Goal: Task Accomplishment & Management: Complete application form

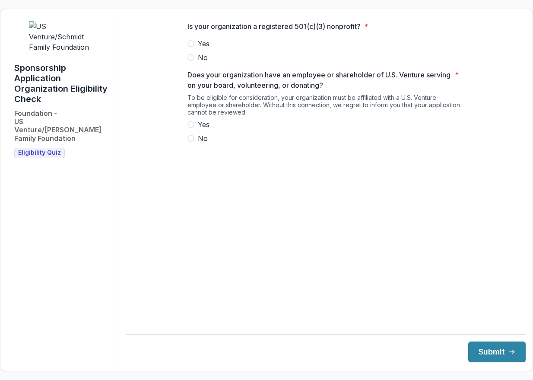
click at [205, 48] on span "Yes" at bounding box center [204, 43] width 12 height 10
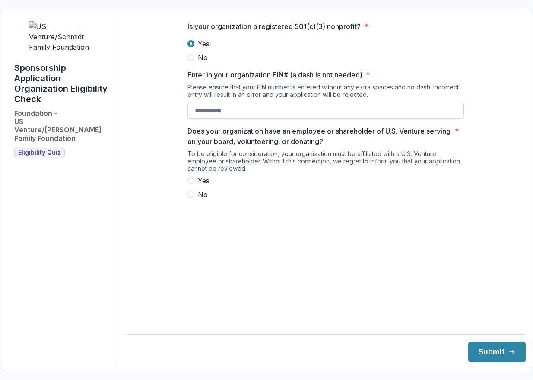
click at [215, 116] on input "Enter in your organization EIN# (a dash is not needed) *" at bounding box center [326, 110] width 277 height 17
click at [198, 186] on span "Yes" at bounding box center [204, 180] width 12 height 10
type input "**********"
click at [199, 199] on span "No" at bounding box center [203, 194] width 10 height 10
click at [199, 182] on span "Yes" at bounding box center [204, 180] width 12 height 10
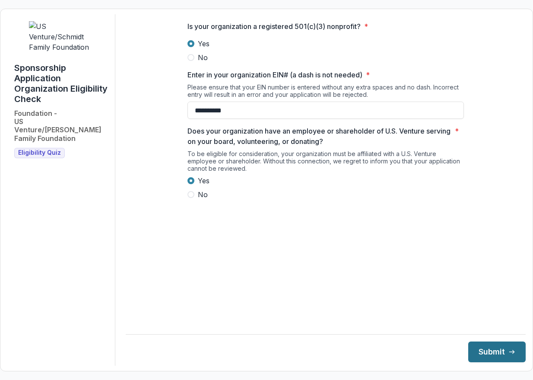
click at [485, 343] on button "Submit" at bounding box center [496, 351] width 57 height 21
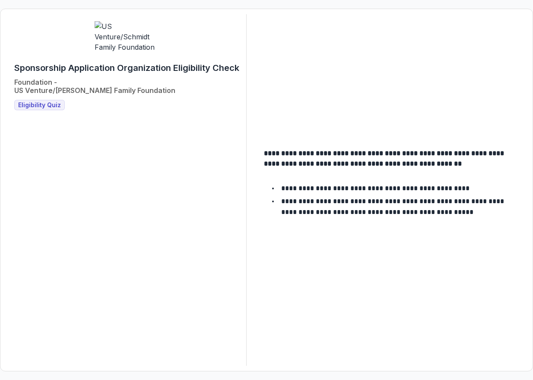
click at [48, 102] on span "Eligibility Quiz" at bounding box center [39, 105] width 43 height 7
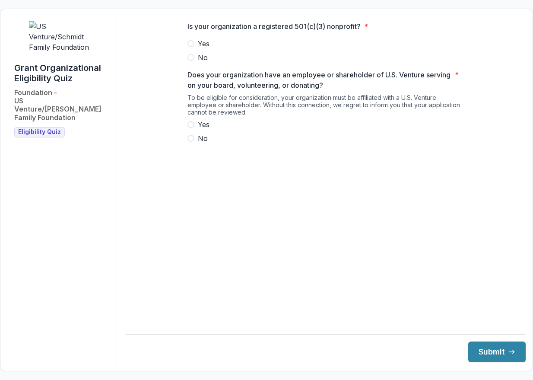
click at [203, 49] on span "Yes" at bounding box center [204, 43] width 12 height 10
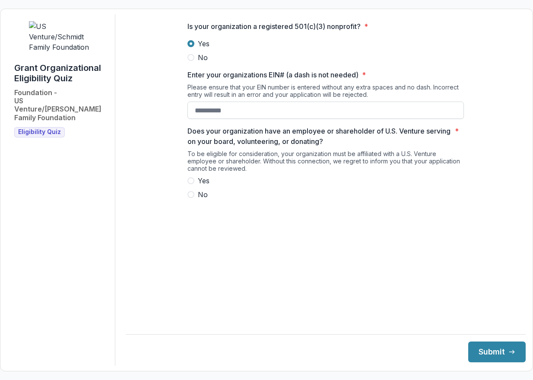
click at [225, 117] on input "Enter your organizations EIN# (a dash is not needed) *" at bounding box center [326, 110] width 277 height 17
click at [198, 186] on span "Yes" at bounding box center [204, 180] width 12 height 10
type input "**********"
click at [482, 345] on button "Submit" at bounding box center [496, 351] width 57 height 21
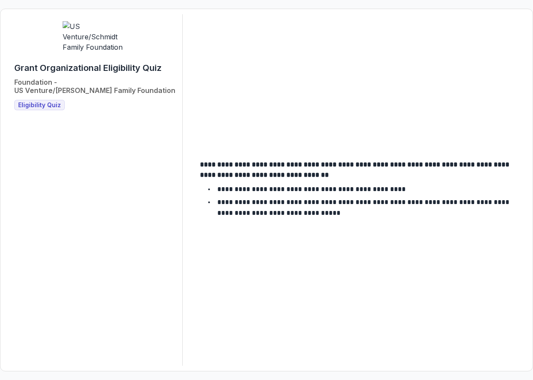
click at [55, 102] on span "Eligibility Quiz" at bounding box center [39, 105] width 43 height 7
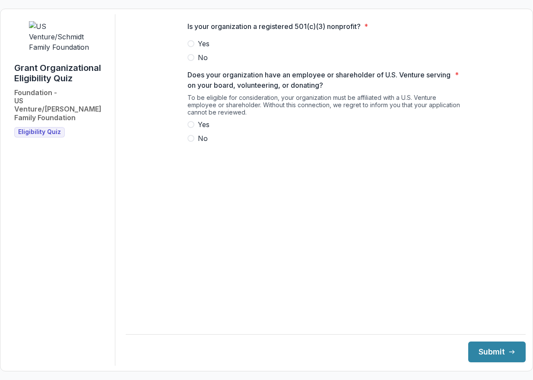
click at [204, 49] on span "Yes" at bounding box center [204, 43] width 12 height 10
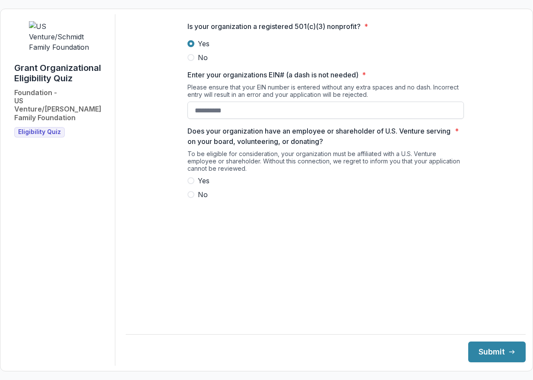
click at [215, 114] on input "Enter your organizations EIN# (a dash is not needed) *" at bounding box center [326, 110] width 277 height 17
paste input "**********"
click at [204, 186] on span "Yes" at bounding box center [204, 180] width 12 height 10
type input "**********"
click at [490, 350] on button "Submit" at bounding box center [496, 351] width 57 height 21
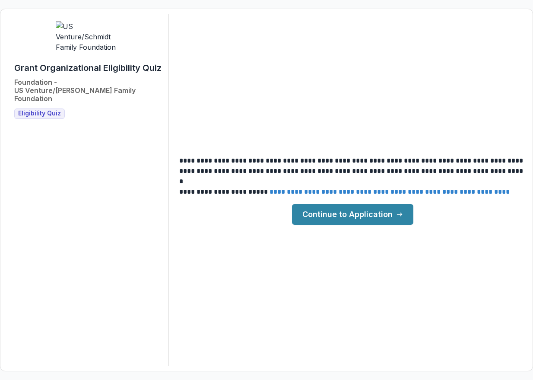
click at [370, 215] on link "Continue to Application" at bounding box center [352, 214] width 121 height 21
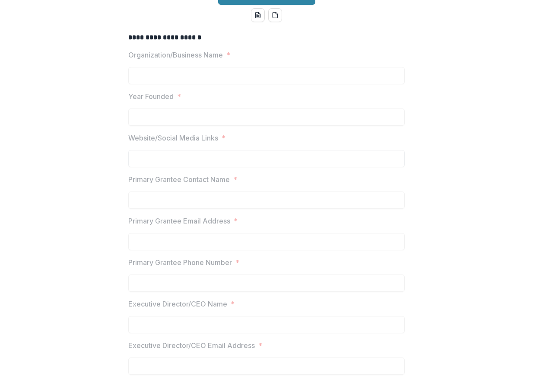
scroll to position [102, 0]
click at [264, 107] on div at bounding box center [266, 104] width 277 height 3
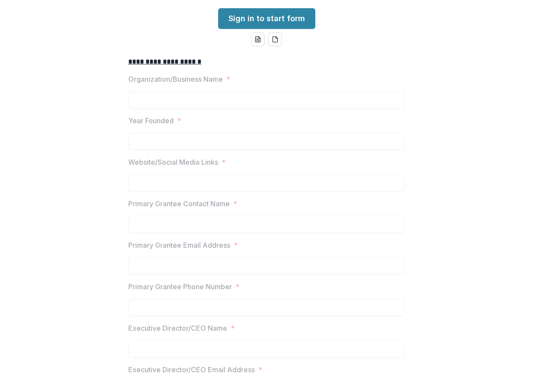
scroll to position [53, 0]
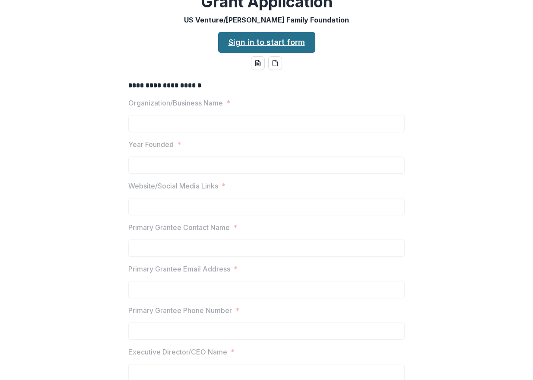
click at [266, 48] on link "Sign in to start form" at bounding box center [266, 42] width 97 height 21
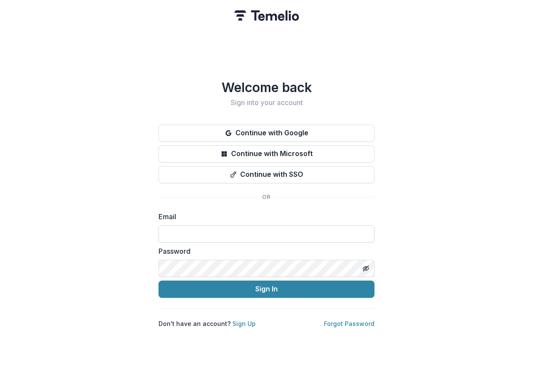
click at [257, 225] on input at bounding box center [267, 233] width 216 height 17
click at [404, 207] on div "Welcome back Sign into your account Continue with Google Continue with Microsof…" at bounding box center [266, 190] width 533 height 380
click at [248, 229] on input at bounding box center [267, 233] width 216 height 17
click at [239, 217] on label "Email" at bounding box center [264, 216] width 211 height 10
click at [224, 234] on input at bounding box center [267, 233] width 216 height 17
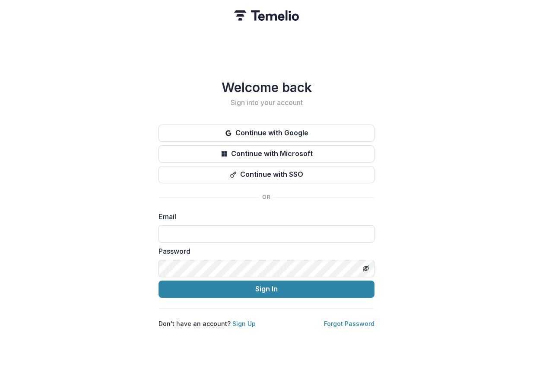
click at [272, 211] on label "Email" at bounding box center [264, 216] width 211 height 10
click at [336, 320] on link "Forgot Password" at bounding box center [349, 323] width 51 height 7
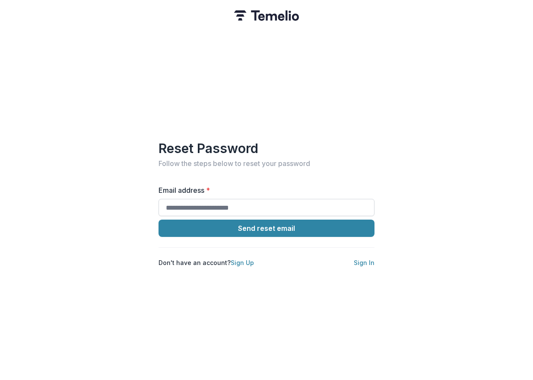
click at [216, 206] on input "Email address *" at bounding box center [267, 207] width 216 height 17
type input "**********"
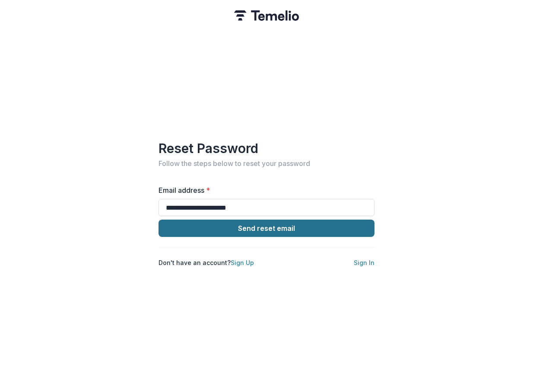
click at [242, 227] on button "Send reset email" at bounding box center [267, 227] width 216 height 17
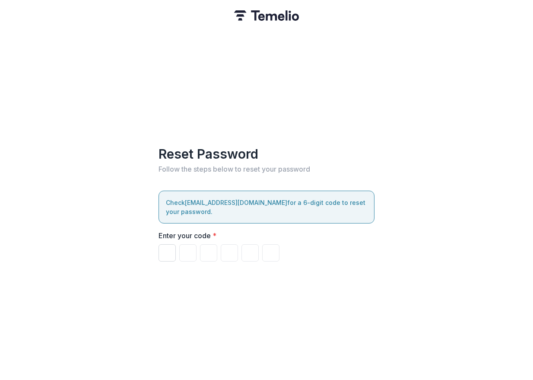
paste input "******"
type input "*"
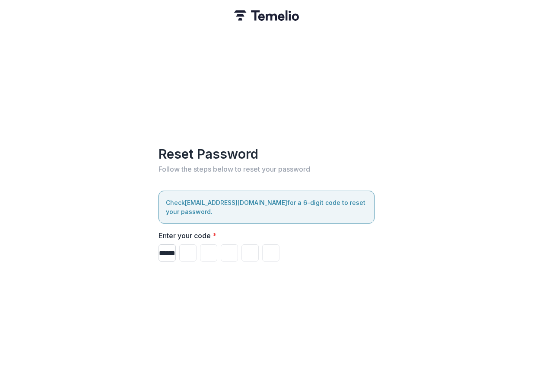
type input "*"
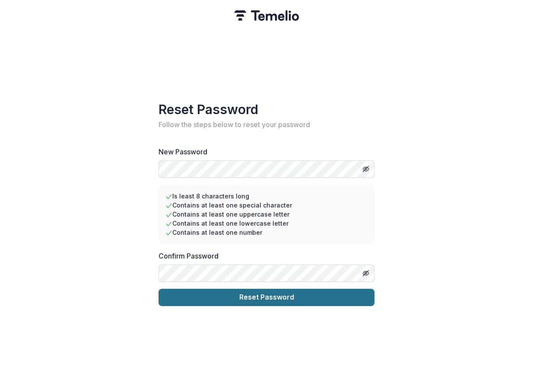
click at [258, 298] on button "Reset Password" at bounding box center [267, 297] width 216 height 17
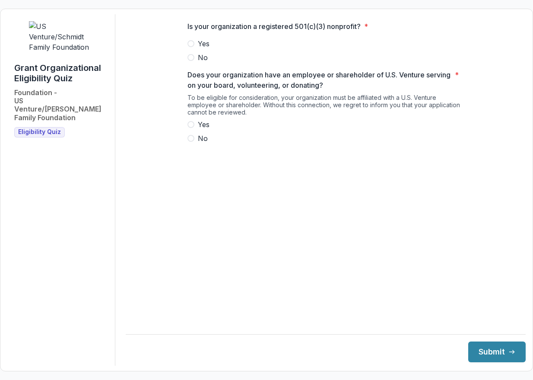
click at [208, 49] on span "Yes" at bounding box center [204, 43] width 12 height 10
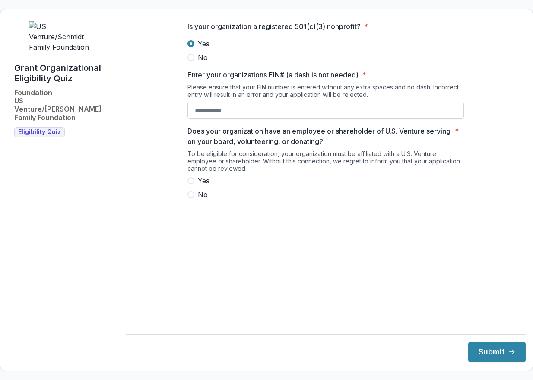
click at [210, 119] on input "Enter your organizations EIN# (a dash is not needed) *" at bounding box center [326, 110] width 277 height 17
paste input
click at [219, 119] on input "Enter your organizations EIN# (a dash is not needed) *" at bounding box center [326, 110] width 277 height 17
paste input "**********"
click at [198, 186] on span "Yes" at bounding box center [204, 180] width 12 height 10
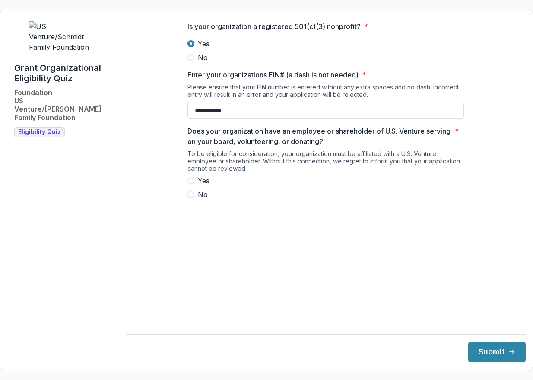
type input "**********"
click at [470, 349] on button "Submit" at bounding box center [496, 351] width 57 height 21
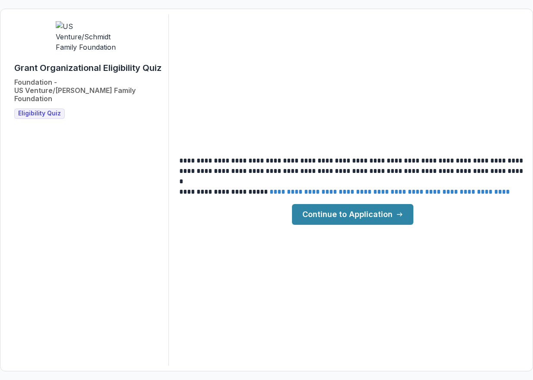
click at [369, 220] on link "Continue to Application" at bounding box center [352, 214] width 121 height 21
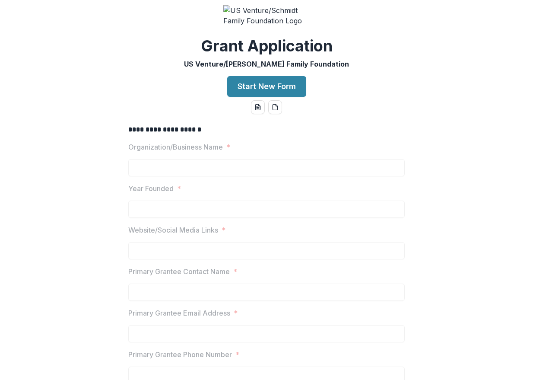
scroll to position [47, 0]
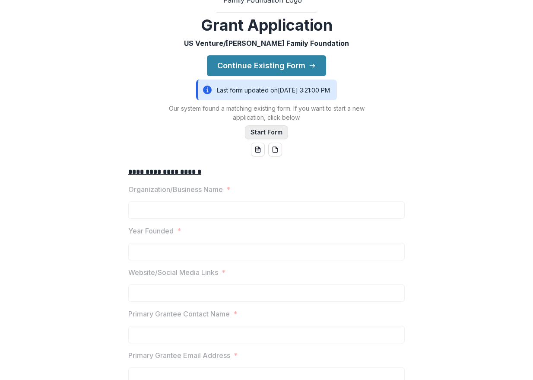
click at [267, 139] on button "Start Form" at bounding box center [266, 132] width 43 height 14
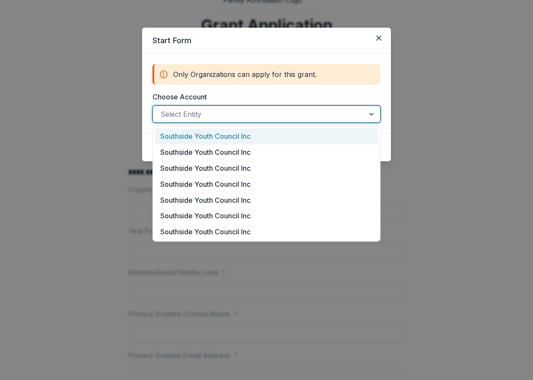
click at [324, 120] on div at bounding box center [259, 114] width 196 height 12
click at [303, 134] on div "Southside Youth Council Inc" at bounding box center [267, 136] width 224 height 16
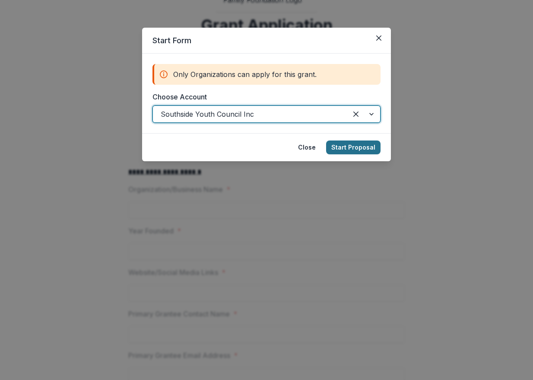
click at [347, 145] on button "Start Proposal" at bounding box center [353, 147] width 54 height 14
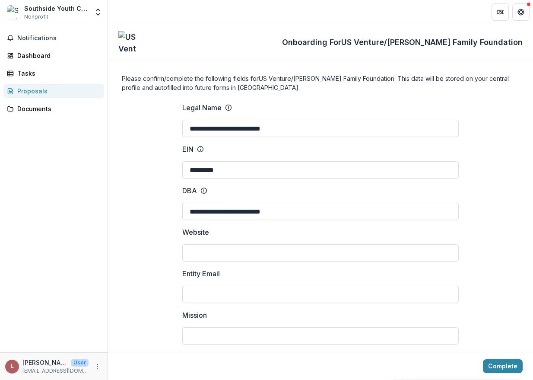
click at [375, 45] on p "Onboarding For US Venture/[PERSON_NAME] Family Foundation" at bounding box center [402, 42] width 241 height 12
drag, startPoint x: 374, startPoint y: 42, endPoint x: 521, endPoint y: 44, distance: 146.5
click at [521, 44] on div "Onboarding For US Venture/[PERSON_NAME] Family Foundation" at bounding box center [320, 42] width 425 height 36
copy p "US Venture/[PERSON_NAME] Family Foundation"
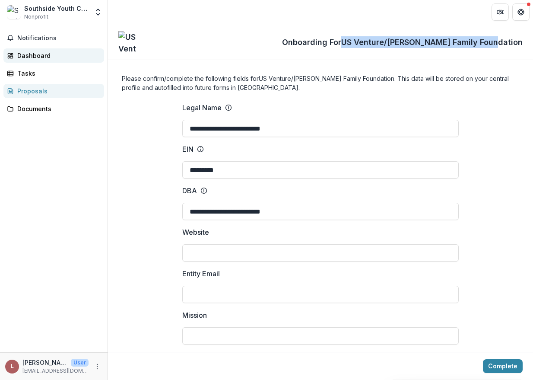
click at [43, 54] on div "Dashboard" at bounding box center [57, 55] width 80 height 9
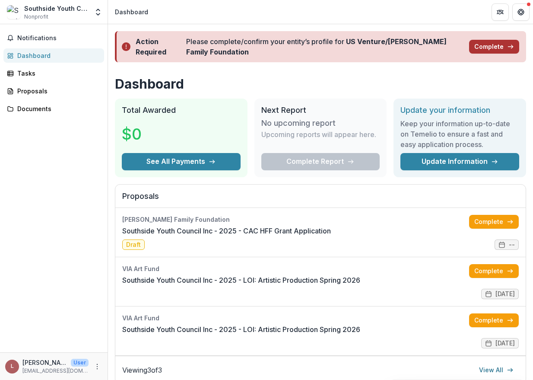
click at [487, 45] on button "Complete" at bounding box center [494, 47] width 50 height 14
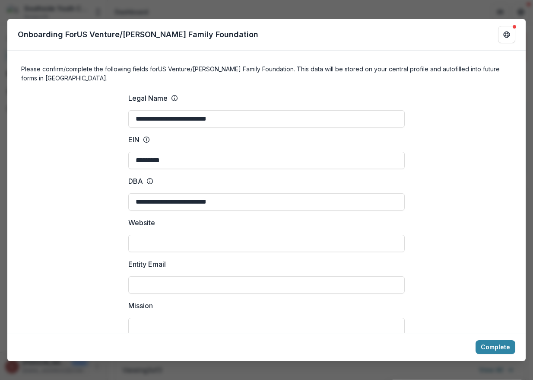
click at [173, 100] on icon at bounding box center [174, 98] width 7 height 7
click at [173, 110] on input "**********" at bounding box center [266, 118] width 277 height 17
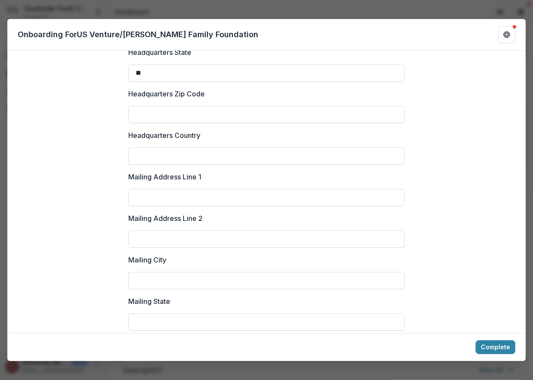
scroll to position [1164, 0]
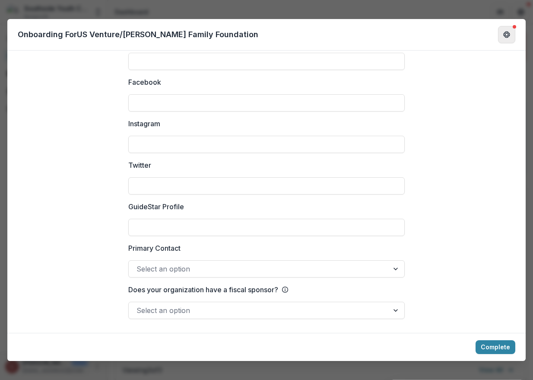
click at [507, 41] on button "Get Help" at bounding box center [506, 34] width 17 height 17
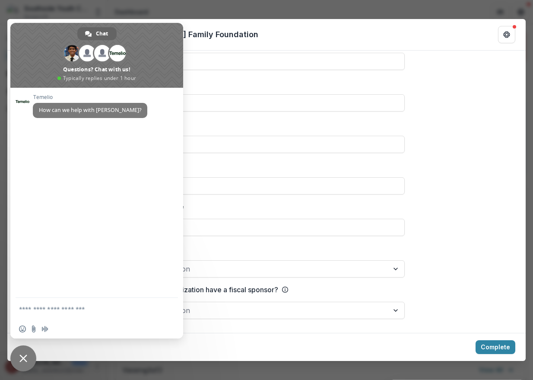
click at [25, 359] on span "Close chat" at bounding box center [23, 358] width 8 height 8
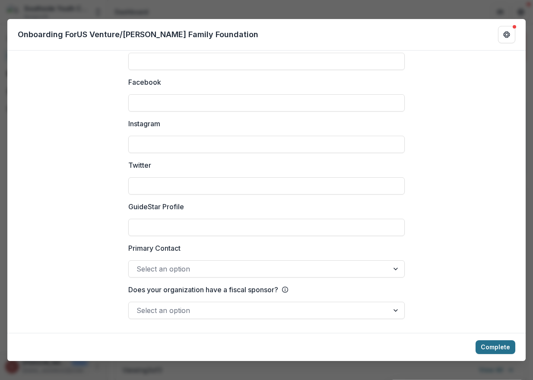
click at [504, 345] on button "Complete" at bounding box center [496, 347] width 40 height 14
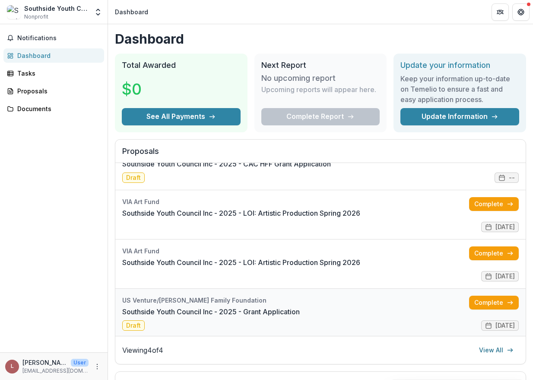
scroll to position [24, 0]
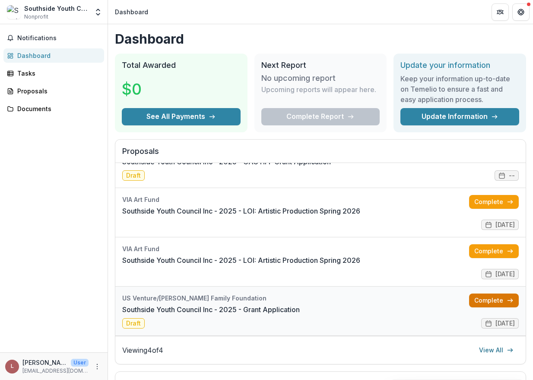
click at [479, 305] on link "Complete" at bounding box center [494, 300] width 50 height 14
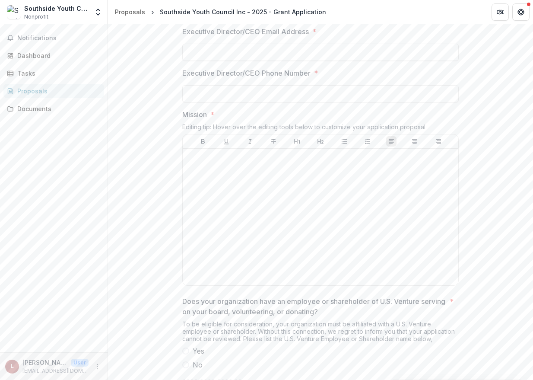
scroll to position [472, 0]
click at [389, 222] on div at bounding box center [320, 217] width 269 height 130
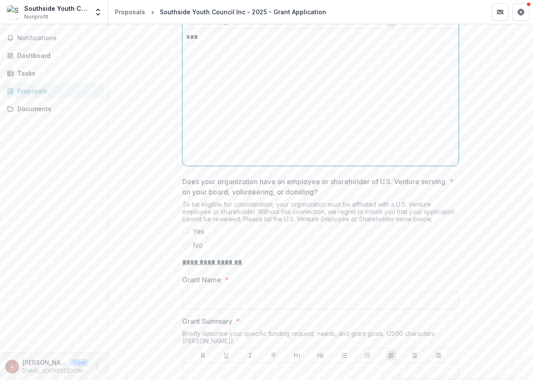
scroll to position [623, 0]
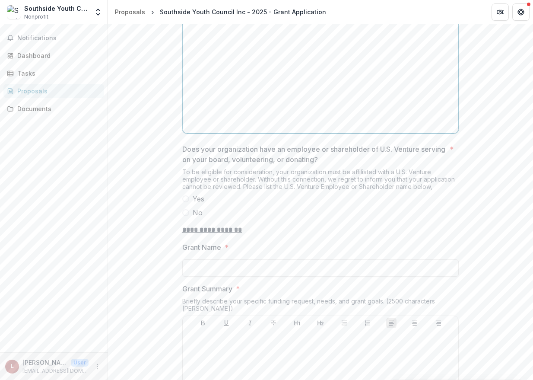
click at [197, 204] on span "Yes" at bounding box center [199, 199] width 12 height 10
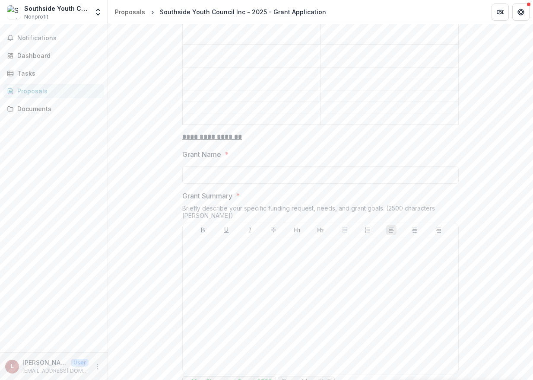
scroll to position [595, 0]
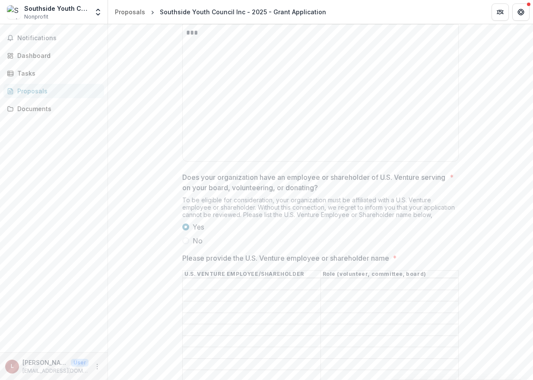
click at [197, 246] on span "No" at bounding box center [198, 240] width 10 height 10
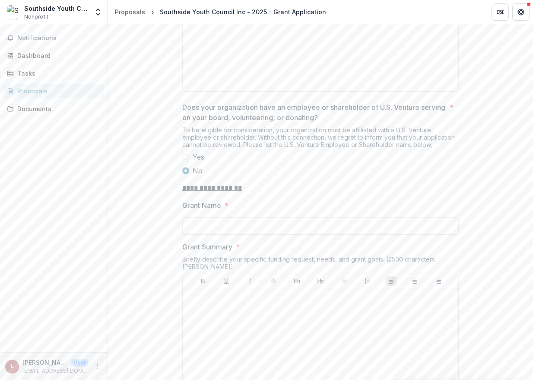
scroll to position [666, 0]
click at [194, 162] on span "Yes" at bounding box center [199, 156] width 12 height 10
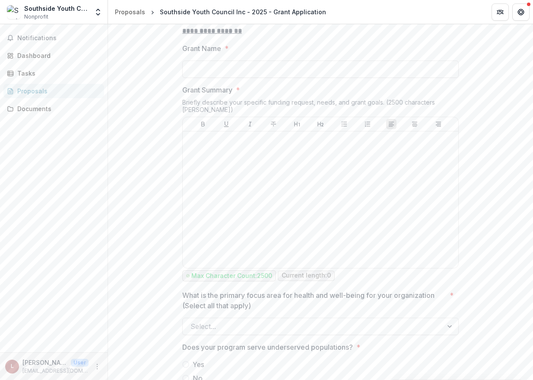
scroll to position [1025, 0]
drag, startPoint x: 232, startPoint y: 89, endPoint x: 179, endPoint y: 86, distance: 52.4
copy p "Grant Summary"
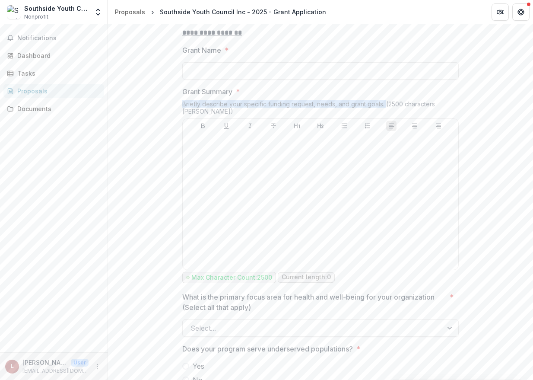
drag, startPoint x: 383, startPoint y: 101, endPoint x: 181, endPoint y: 102, distance: 202.2
click at [182, 102] on div "Briefly describe your specific funding request, needs, and grant goals. (2500 c…" at bounding box center [320, 109] width 277 height 18
copy div "Briefly describe your specific funding request, needs, and grant goals."
click at [426, 103] on div "Briefly describe your specific funding request, needs, and grant goals. (2500 c…" at bounding box center [320, 109] width 277 height 18
drag, startPoint x: 450, startPoint y: 100, endPoint x: 384, endPoint y: 102, distance: 65.7
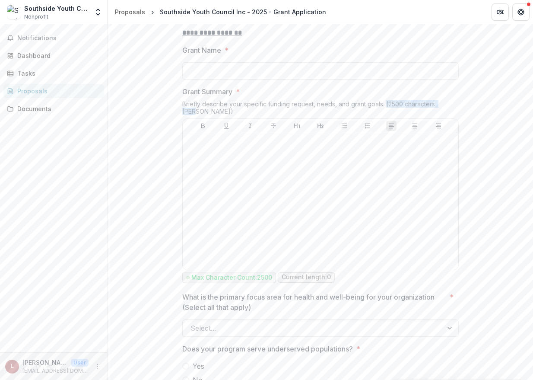
click at [384, 102] on div "Briefly describe your specific funding request, needs, and grant goals. (2500 c…" at bounding box center [320, 109] width 277 height 18
copy div "(2500 characters max)"
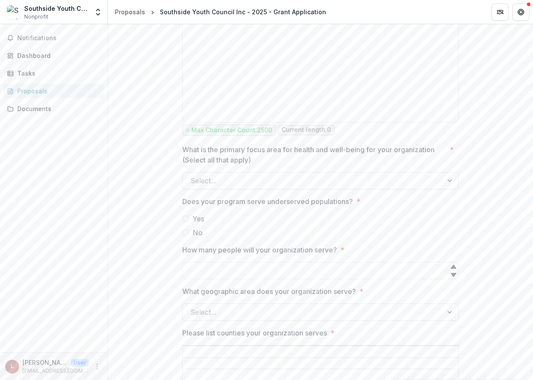
scroll to position [1183, 0]
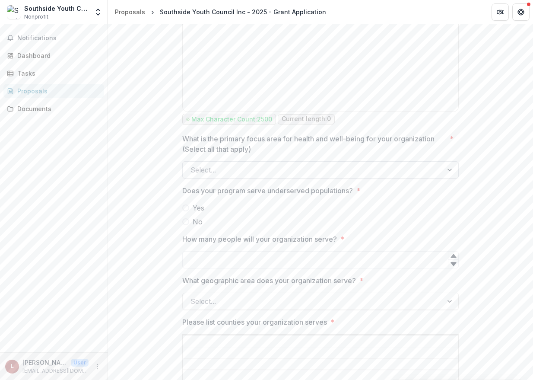
click at [402, 164] on div at bounding box center [313, 170] width 245 height 12
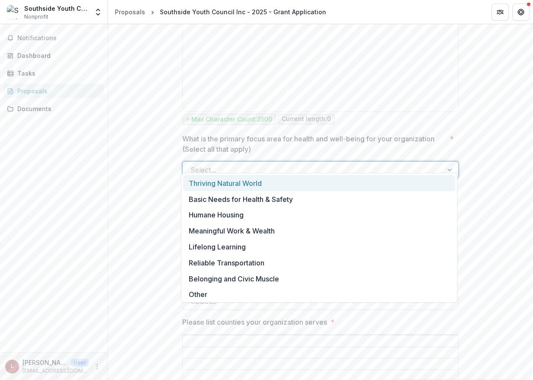
click at [400, 164] on div at bounding box center [313, 170] width 245 height 12
click at [330, 180] on div "Thriving Natural World" at bounding box center [319, 183] width 272 height 16
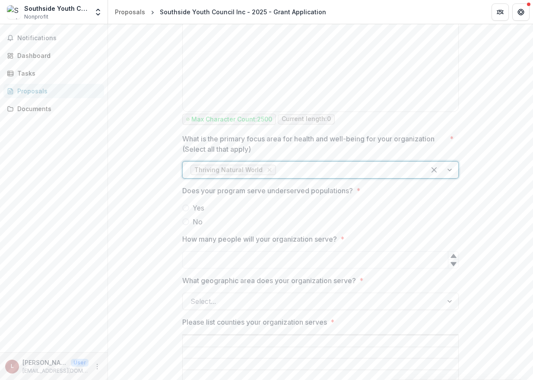
click at [328, 164] on div at bounding box center [348, 170] width 140 height 12
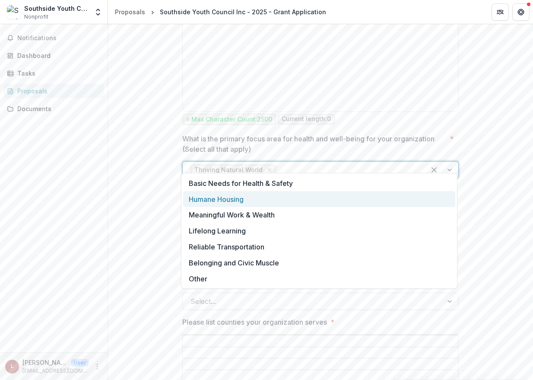
click at [313, 199] on div "Humane Housing" at bounding box center [319, 199] width 272 height 16
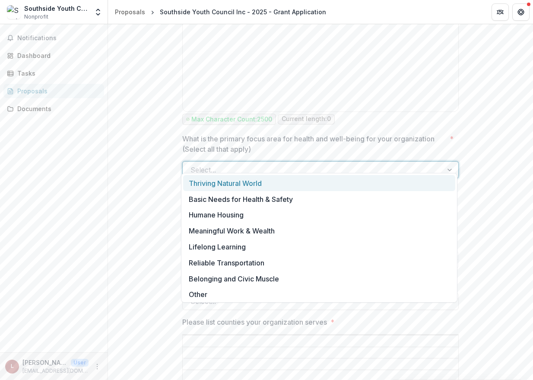
click at [447, 162] on div at bounding box center [451, 170] width 16 height 16
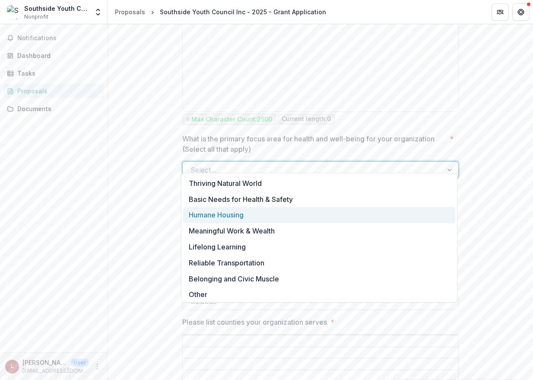
scroll to position [2, 0]
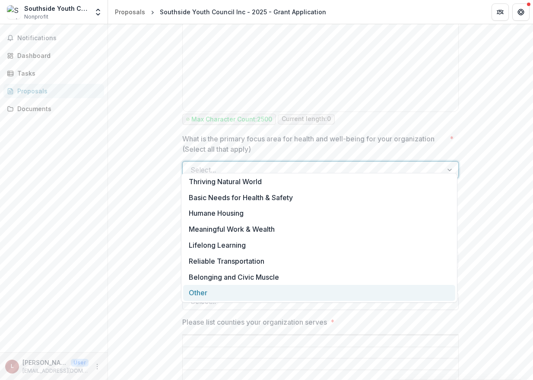
click at [347, 292] on div "Other" at bounding box center [319, 293] width 272 height 16
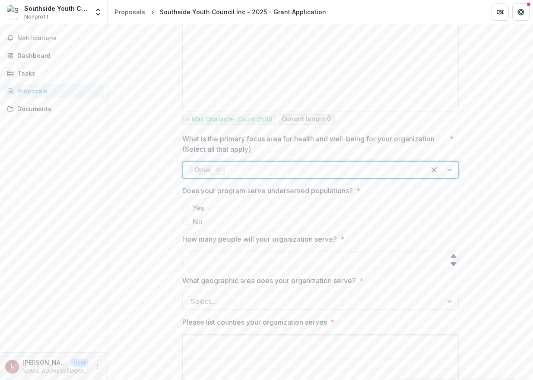
click at [199, 203] on span "Yes" at bounding box center [199, 208] width 12 height 10
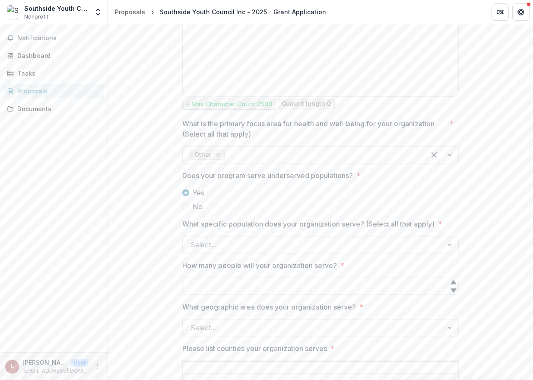
scroll to position [1199, 0]
click at [193, 200] on span "No" at bounding box center [198, 205] width 10 height 10
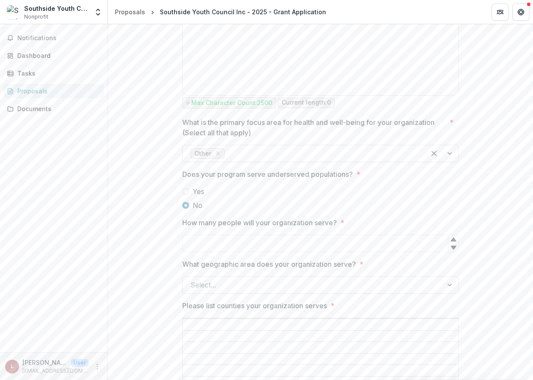
click at [197, 186] on span "Yes" at bounding box center [199, 191] width 12 height 10
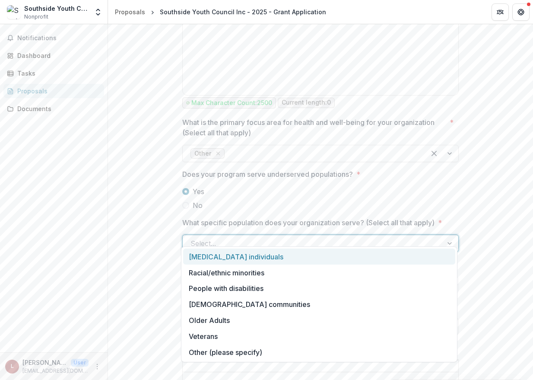
click at [391, 237] on div at bounding box center [313, 243] width 245 height 12
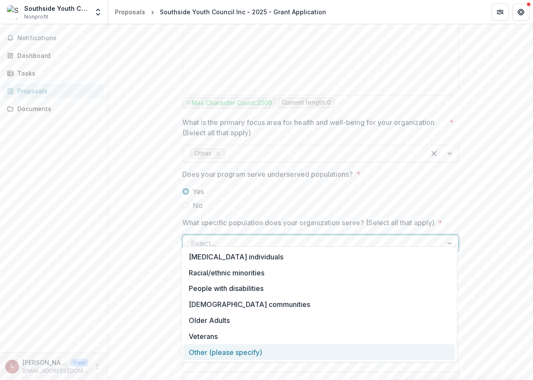
click at [316, 348] on div "Other (please specify)" at bounding box center [319, 352] width 272 height 16
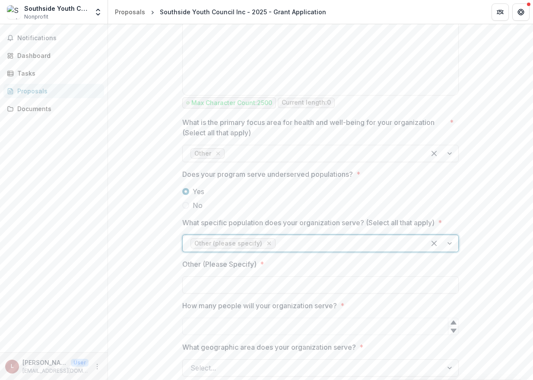
click at [266, 240] on icon "Remove Other (please specify)" at bounding box center [269, 243] width 7 height 7
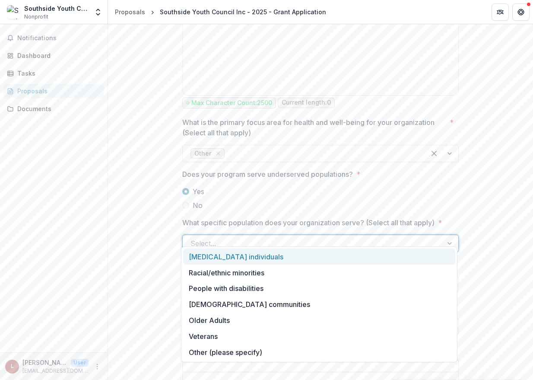
click at [273, 237] on div at bounding box center [313, 243] width 245 height 12
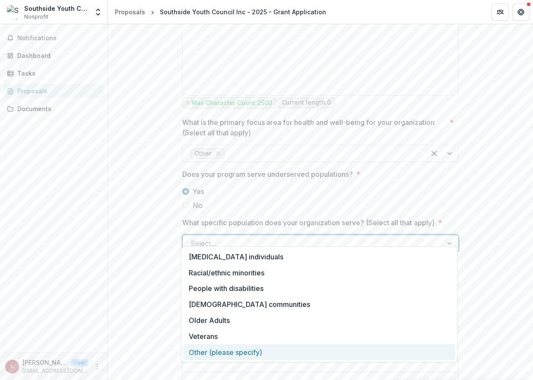
click at [248, 349] on div "Other (please specify)" at bounding box center [319, 352] width 272 height 16
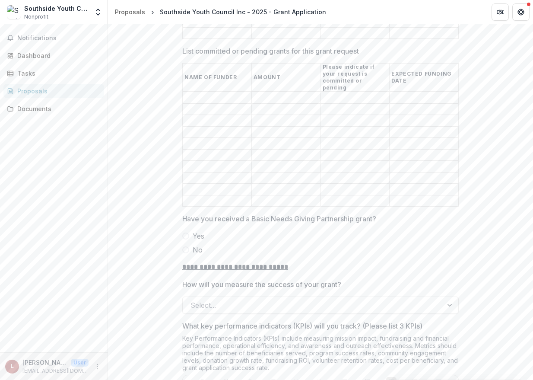
scroll to position [1981, 0]
click at [199, 230] on span "Yes" at bounding box center [199, 235] width 12 height 10
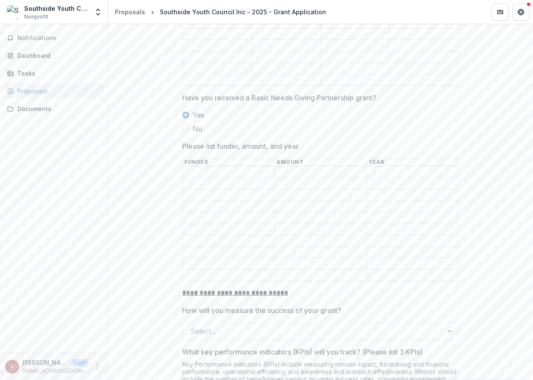
scroll to position [2102, 0]
click at [194, 123] on span "No" at bounding box center [198, 128] width 10 height 10
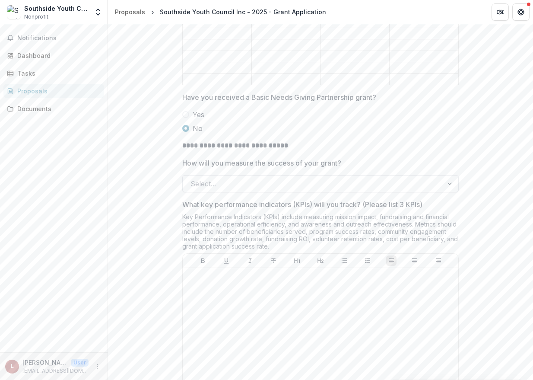
click at [324, 178] on div at bounding box center [313, 184] width 245 height 12
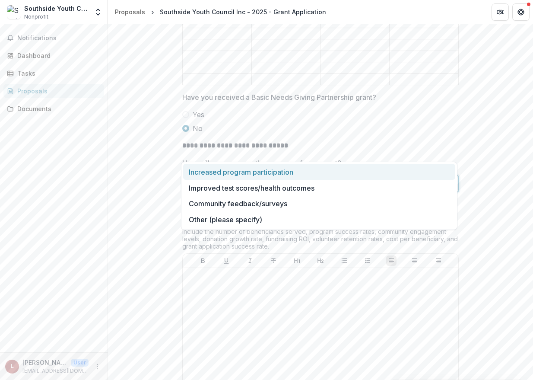
click at [320, 178] on div at bounding box center [313, 184] width 245 height 12
click at [317, 178] on div at bounding box center [313, 184] width 245 height 12
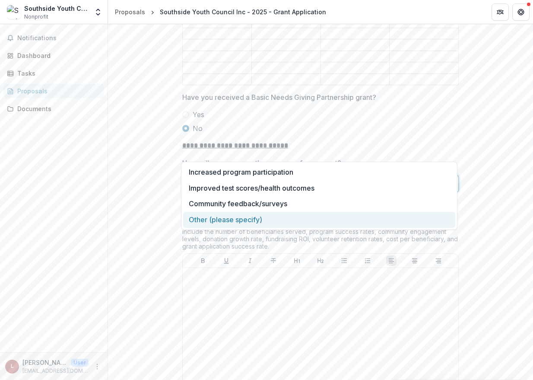
click at [298, 218] on div "Other (please specify)" at bounding box center [319, 220] width 272 height 16
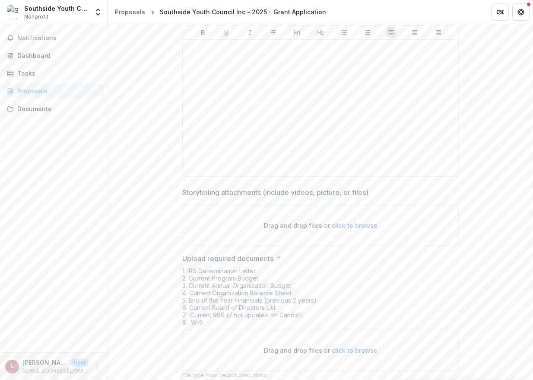
scroll to position [2769, 0]
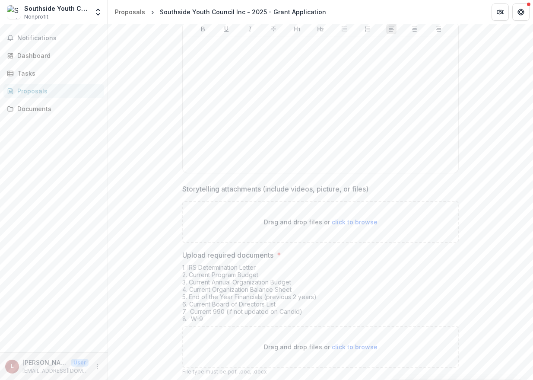
click at [283, 368] on p "File type must be .pdf, .doc, .docx" at bounding box center [320, 372] width 277 height 8
drag, startPoint x: 271, startPoint y: 339, endPoint x: 179, endPoint y: 336, distance: 92.1
copy p "File type must be .pdf, .doc, .docx"
